Goal: Information Seeking & Learning: Learn about a topic

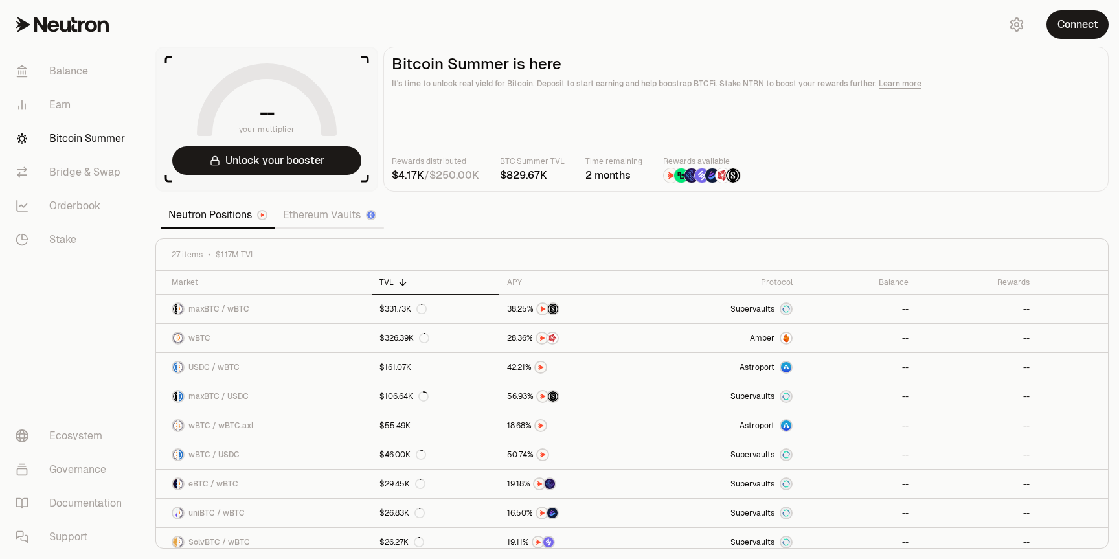
click at [326, 216] on link "Ethereum Vaults" at bounding box center [329, 215] width 109 height 26
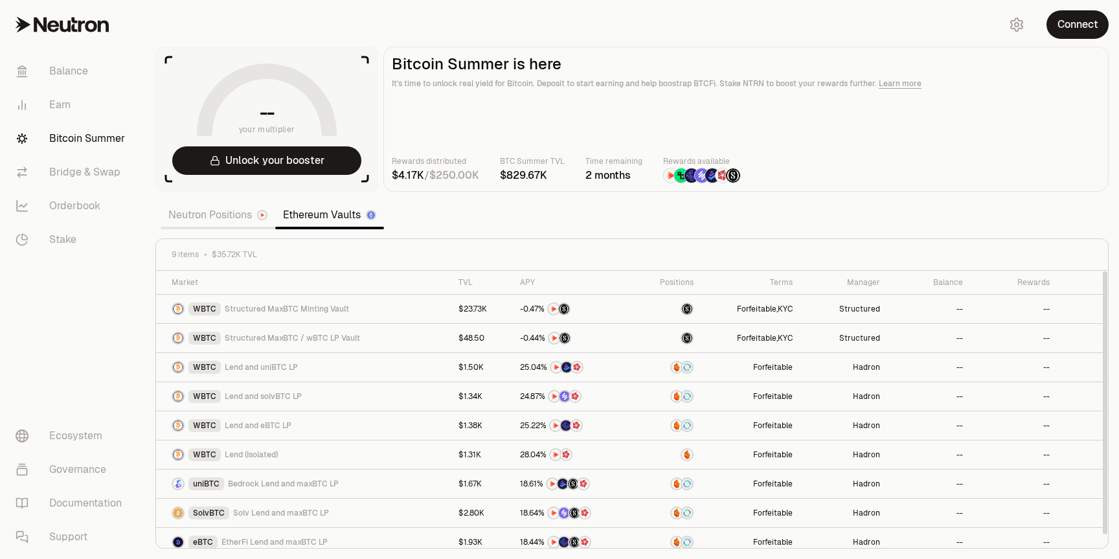
click at [833, 120] on main "Bitcoin Summer is here It's time to unlock real yield for Bitcoin. Deposit to s…" at bounding box center [745, 119] width 725 height 145
click at [221, 214] on link "Neutron Positions" at bounding box center [218, 215] width 115 height 26
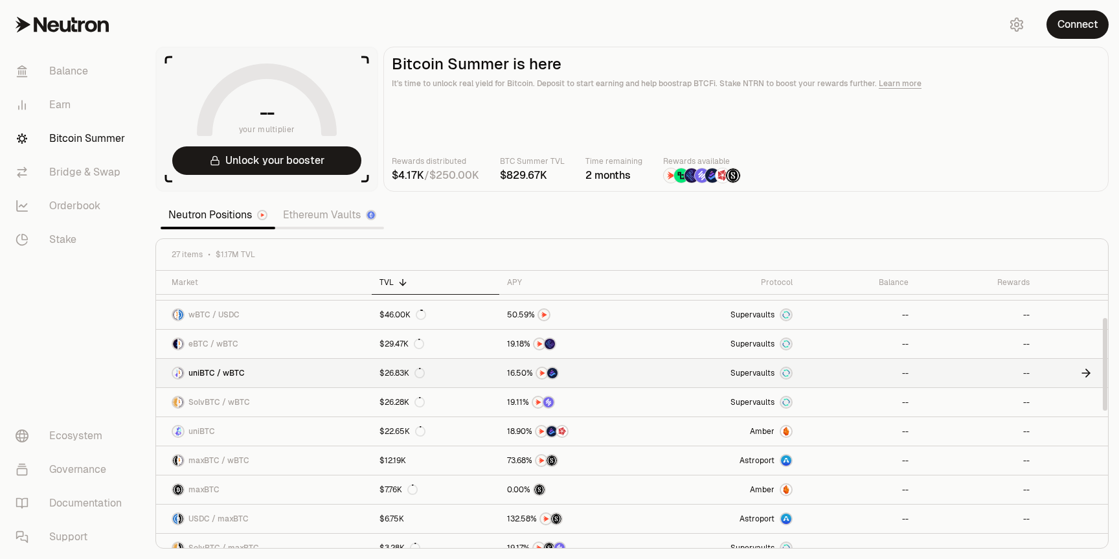
scroll to position [137, 0]
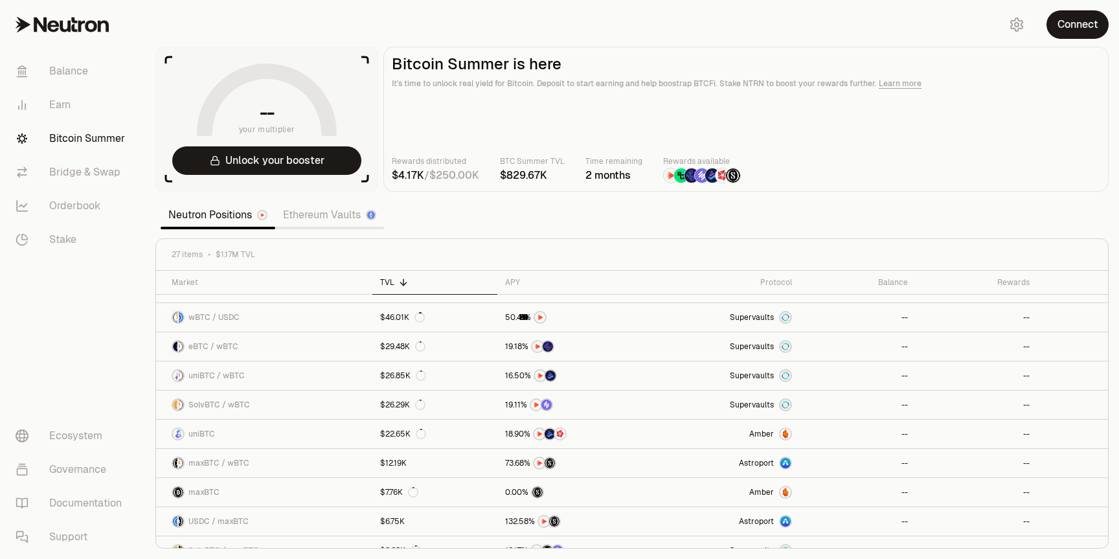
click at [317, 210] on link "Ethereum Vaults" at bounding box center [329, 215] width 109 height 26
